Goal: Information Seeking & Learning: Learn about a topic

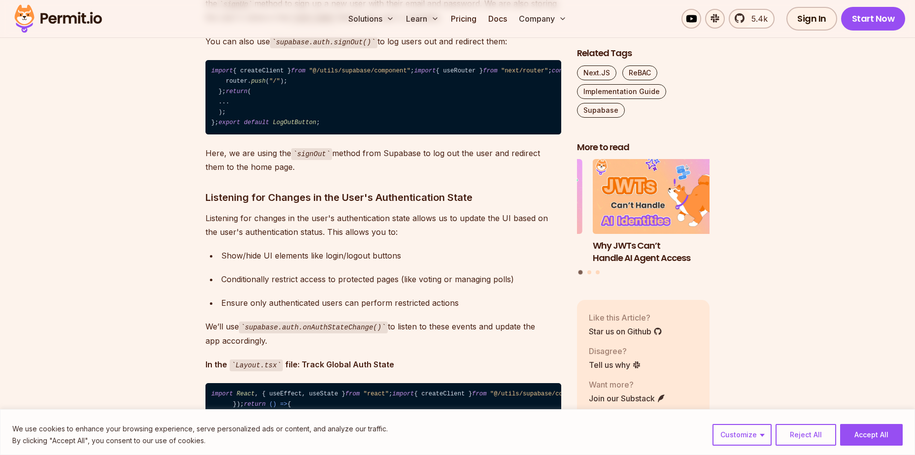
scroll to position [4138, 0]
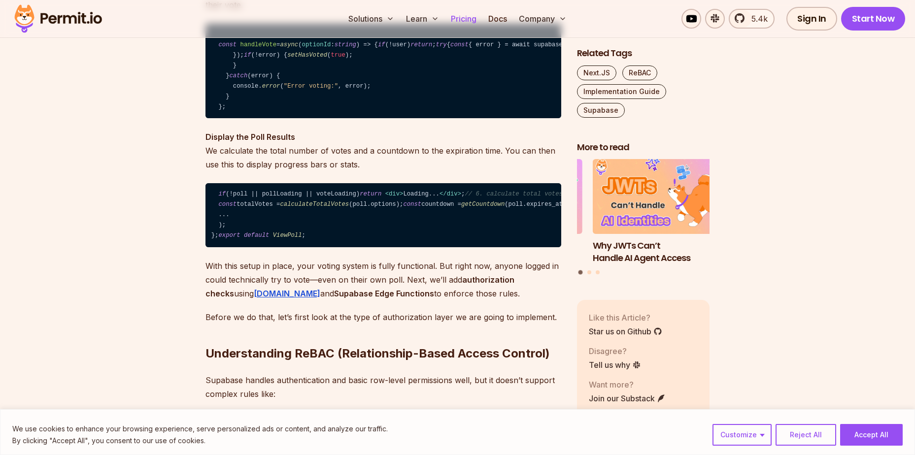
scroll to position [7981, 0]
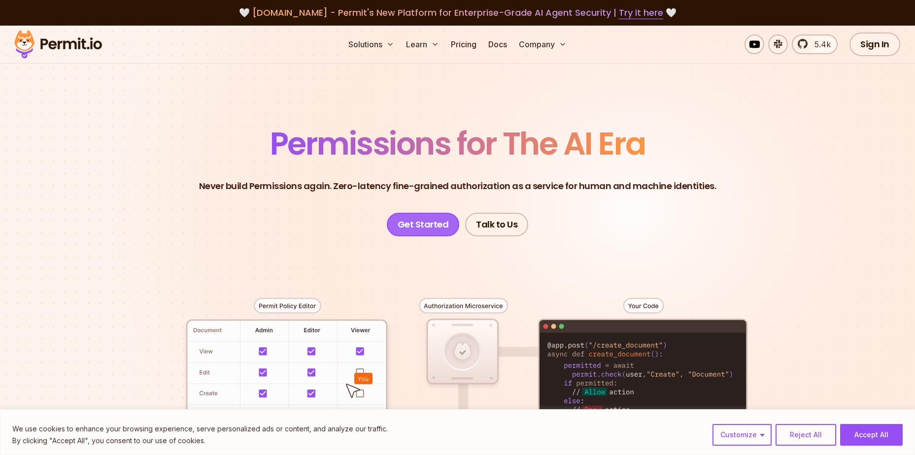
click at [394, 223] on link "Get Started" at bounding box center [423, 225] width 73 height 24
